Goal: Task Accomplishment & Management: Manage account settings

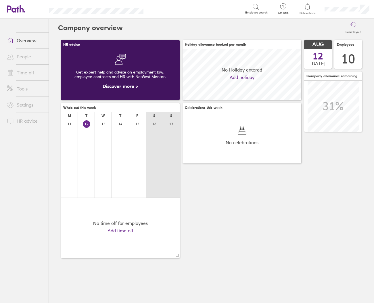
scroll to position [51, 119]
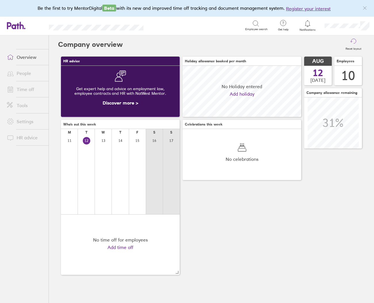
click at [20, 74] on link "People" at bounding box center [25, 73] width 46 height 11
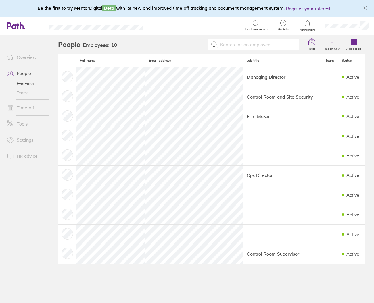
click at [24, 109] on link "Time off" at bounding box center [25, 107] width 46 height 11
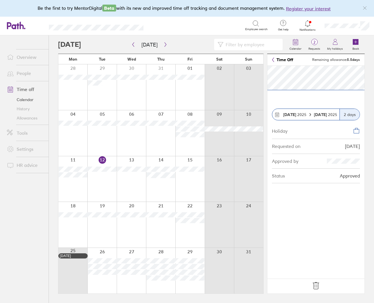
click at [314, 285] on icon at bounding box center [315, 285] width 9 height 9
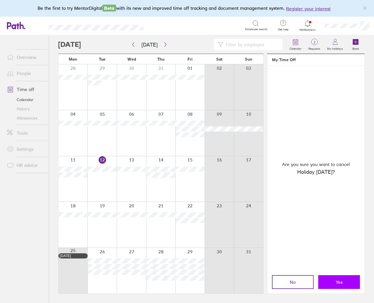
click at [339, 280] on span "Yes" at bounding box center [339, 282] width 7 height 5
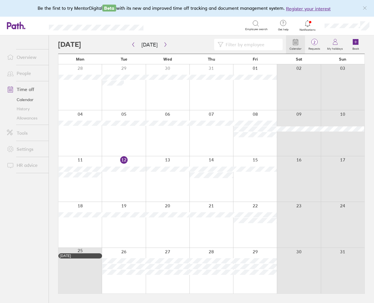
click at [253, 286] on div at bounding box center [255, 271] width 44 height 46
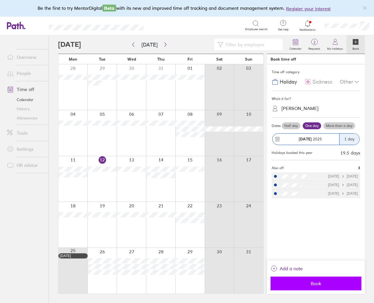
click at [311, 288] on button "Book" at bounding box center [315, 284] width 91 height 14
